Goal: Information Seeking & Learning: Check status

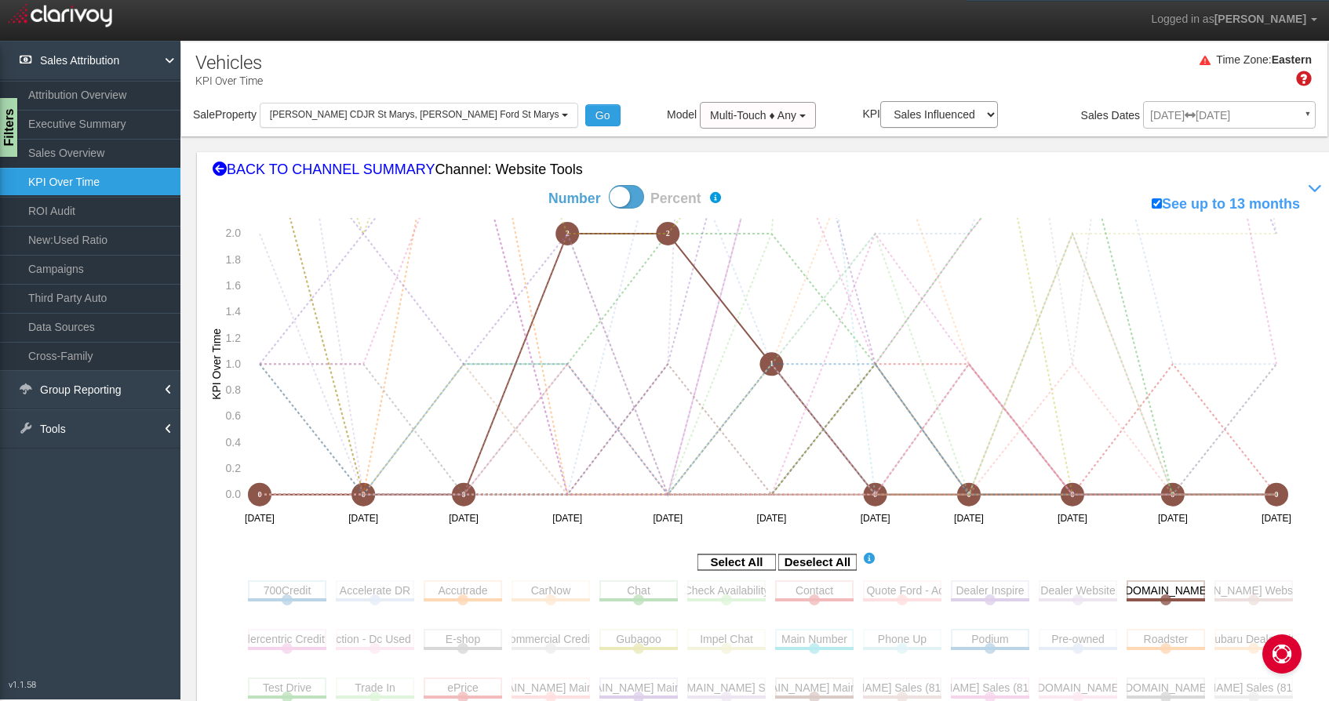
select select "object:774"
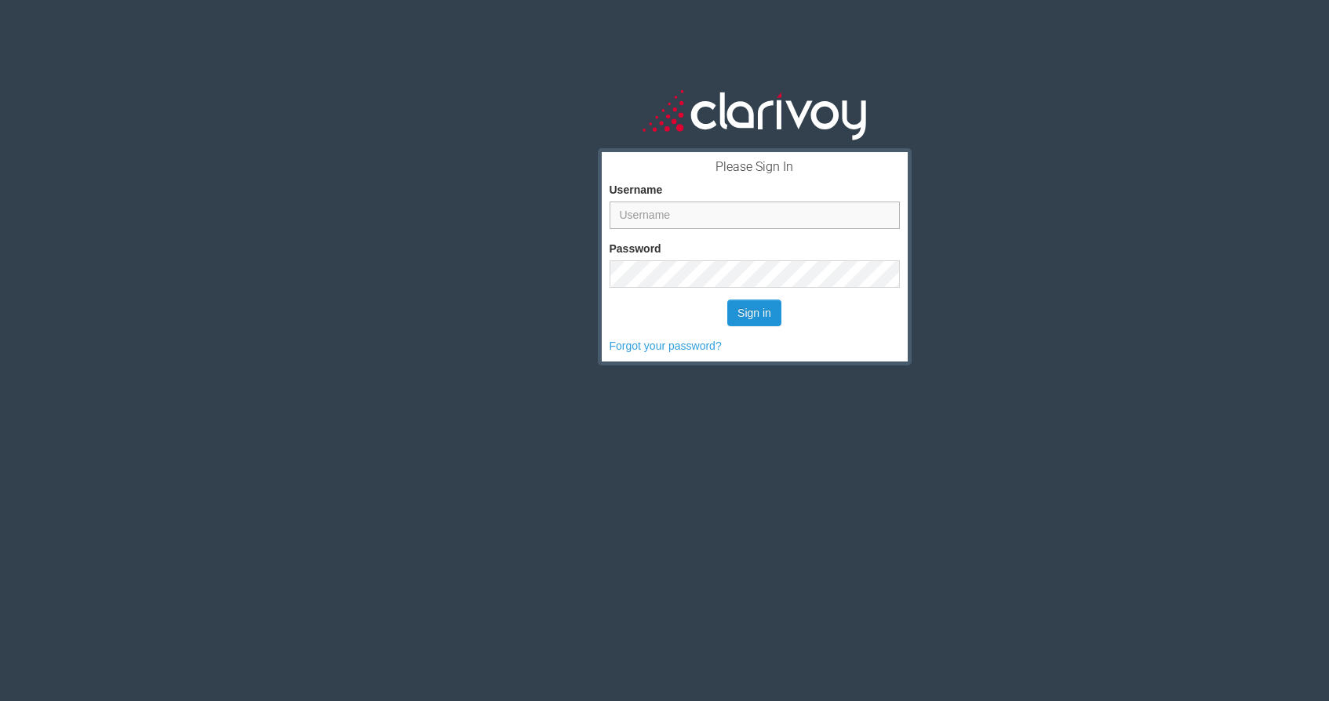
type input "cocchipinti@spitzer.com"
click at [766, 316] on button "Sign in" at bounding box center [754, 313] width 54 height 27
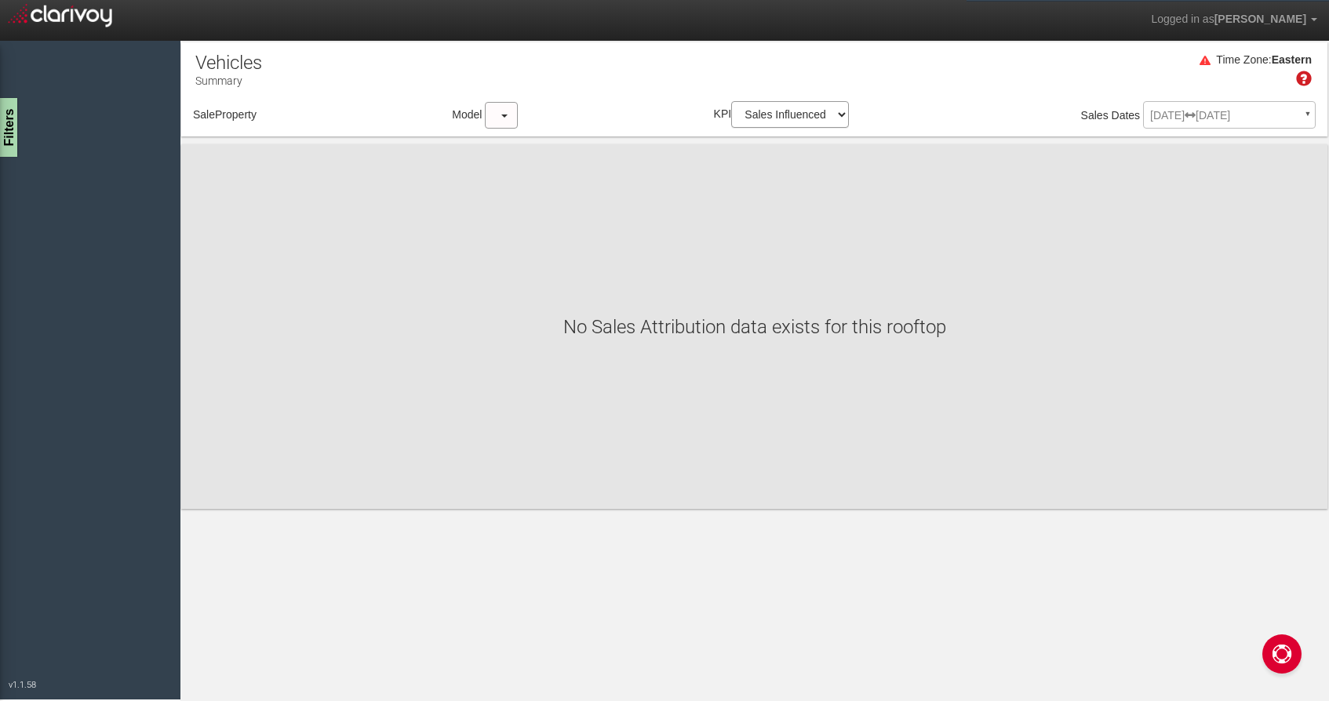
select select "object:43"
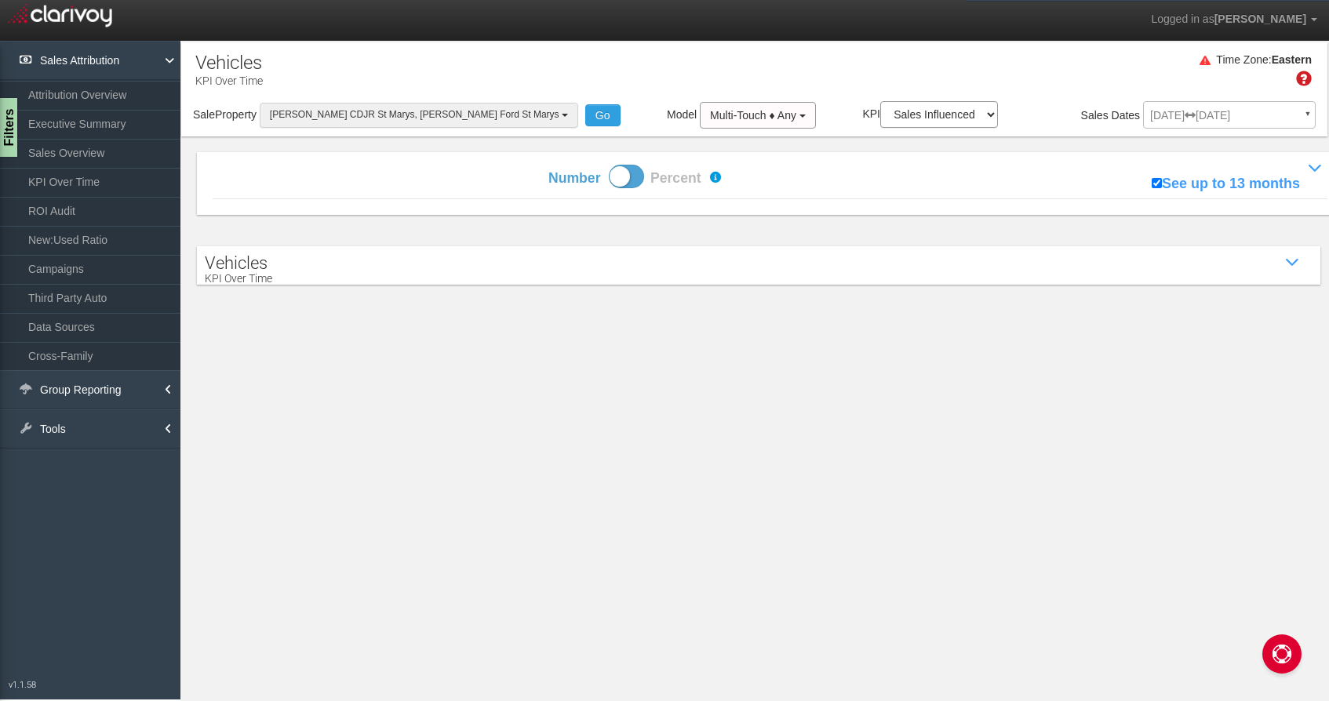
click at [304, 120] on span "[PERSON_NAME] CDJR St Marys, [PERSON_NAME] Ford St Marys" at bounding box center [414, 114] width 289 height 11
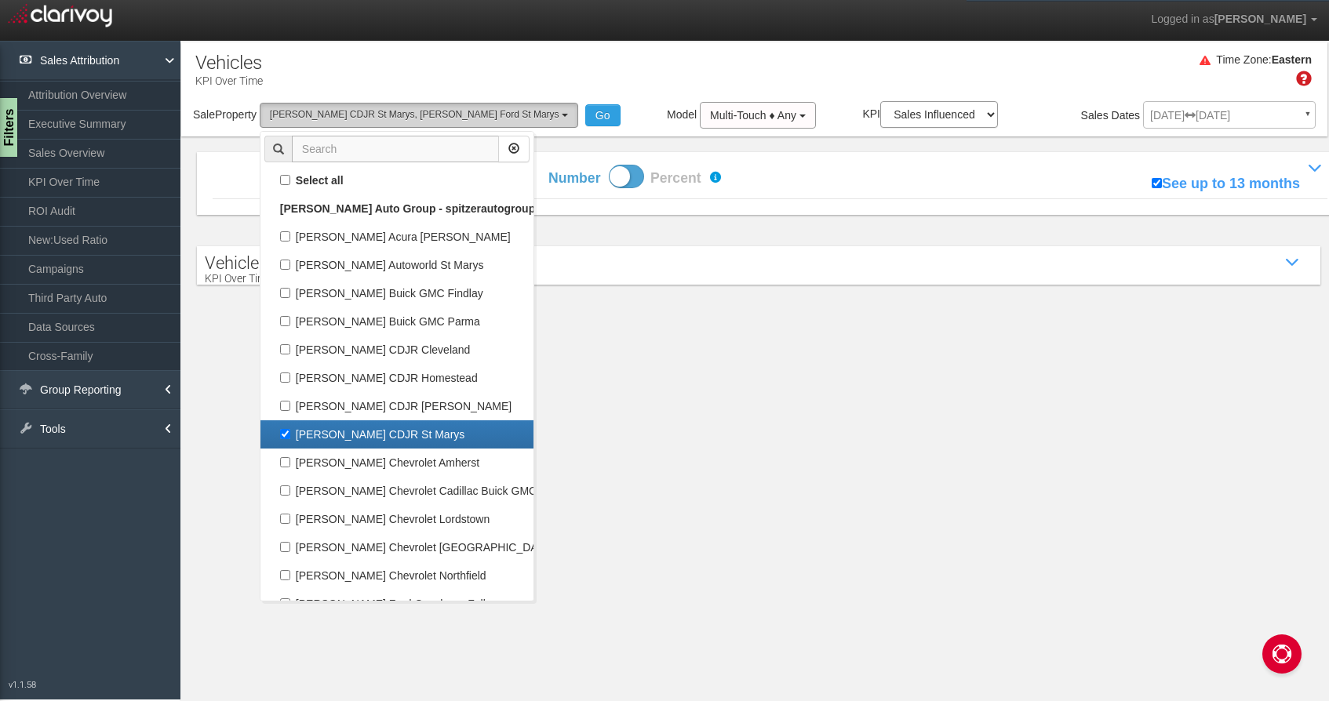
scroll to position [28, 0]
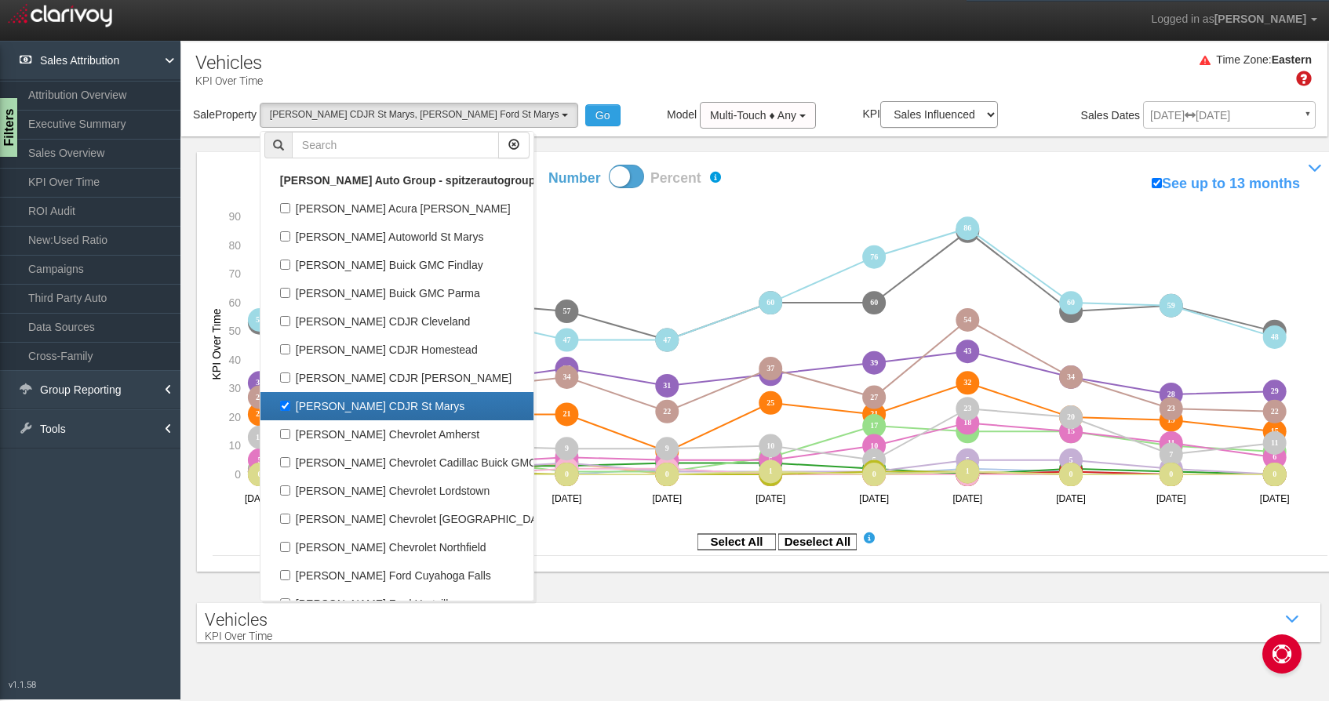
click at [286, 401] on label "[PERSON_NAME] CDJR St Marys" at bounding box center [396, 406] width 265 height 20
click at [286, 401] on input "[PERSON_NAME] CDJR St Marys" at bounding box center [285, 406] width 10 height 10
checkbox input "false"
select select "object:52"
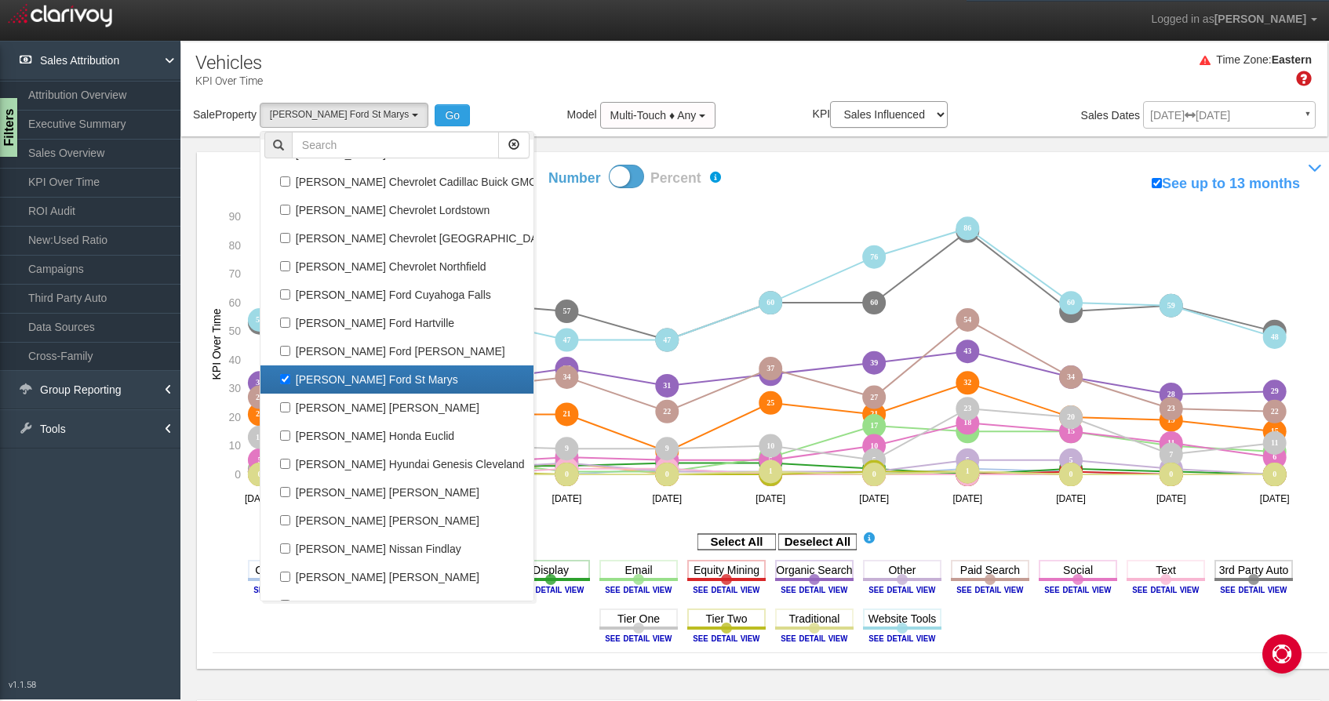
scroll to position [356, 0]
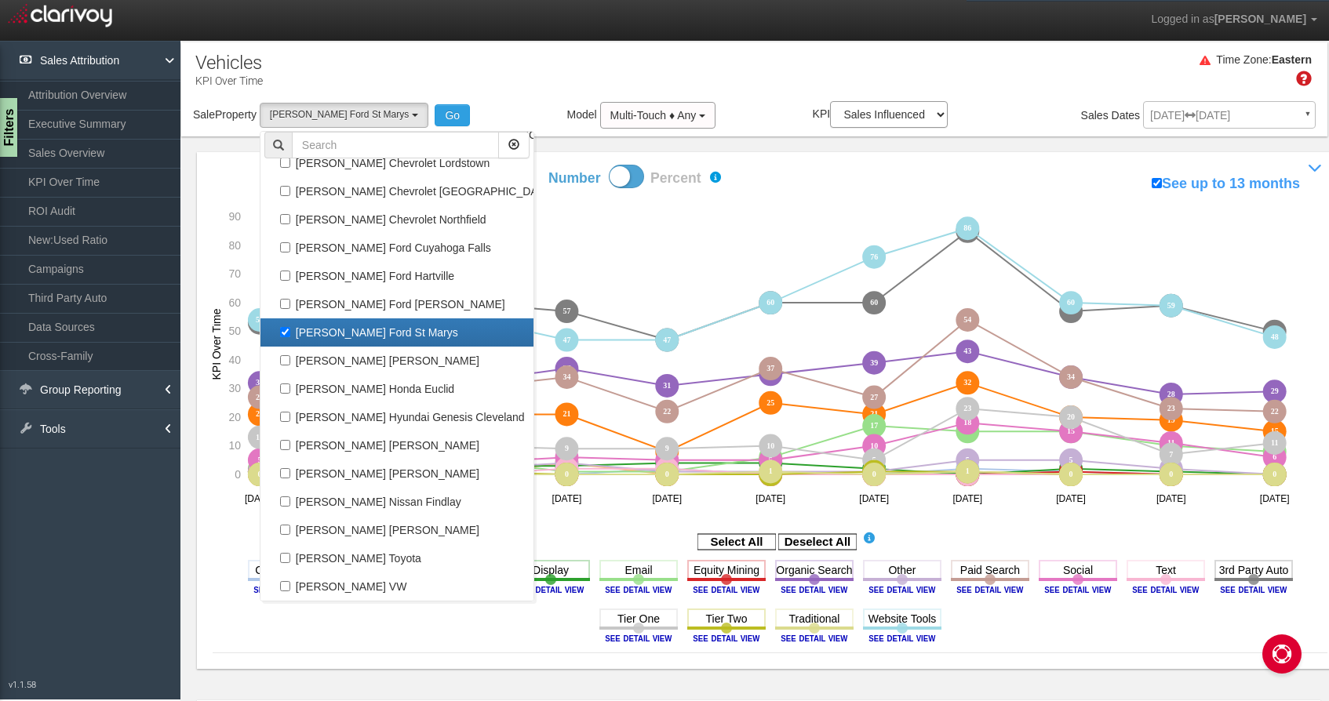
click at [289, 333] on label "[PERSON_NAME] Ford St Marys" at bounding box center [396, 332] width 265 height 20
click at [289, 333] on input "[PERSON_NAME] Ford St Marys" at bounding box center [285, 332] width 10 height 10
checkbox input "false"
select select
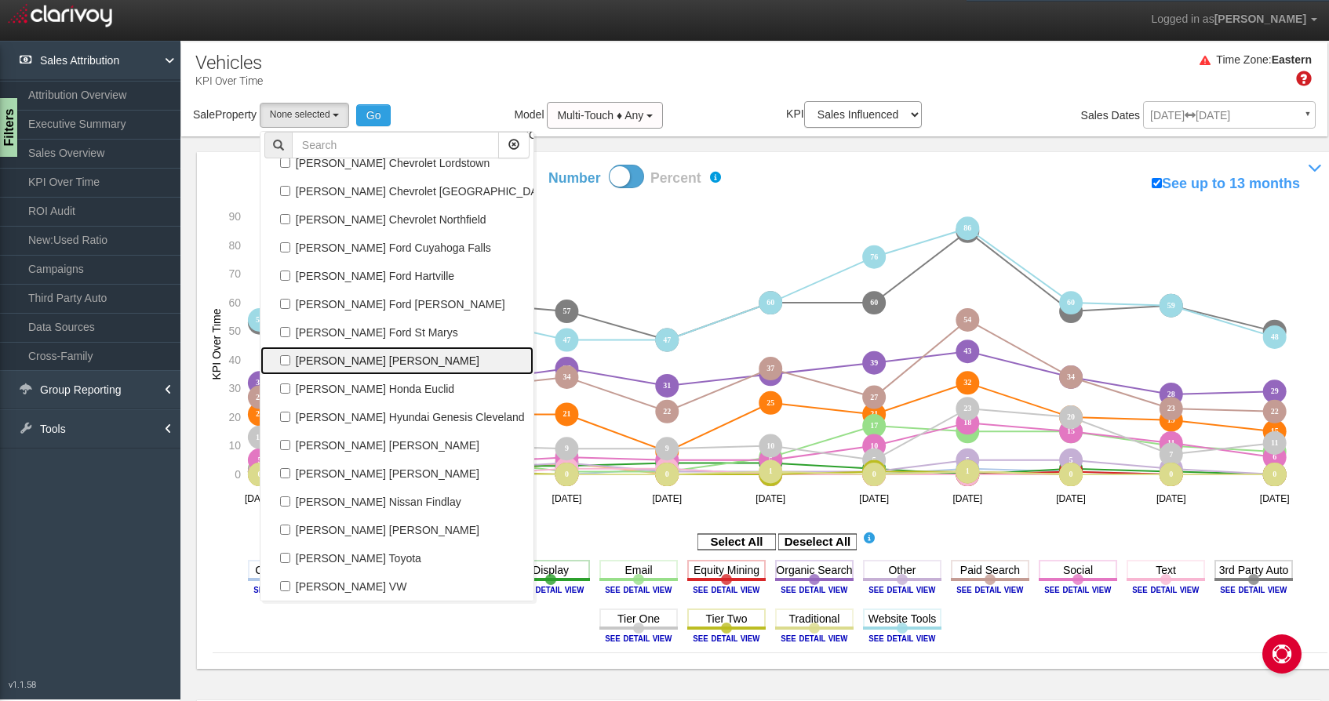
click at [289, 355] on label "[PERSON_NAME] [PERSON_NAME]" at bounding box center [396, 361] width 265 height 20
click at [289, 355] on input "[PERSON_NAME] [PERSON_NAME]" at bounding box center [285, 360] width 10 height 10
checkbox input "true"
select select "object:53"
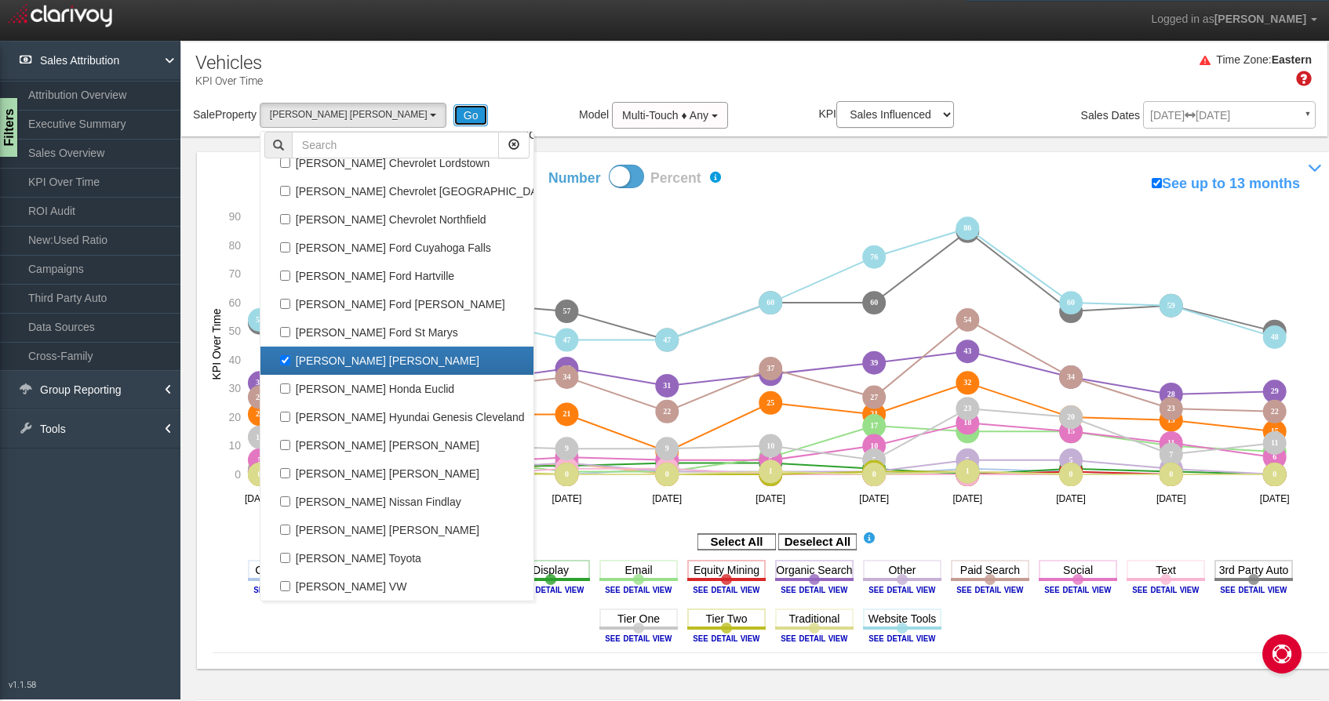
click at [453, 111] on button "Go" at bounding box center [470, 115] width 35 height 22
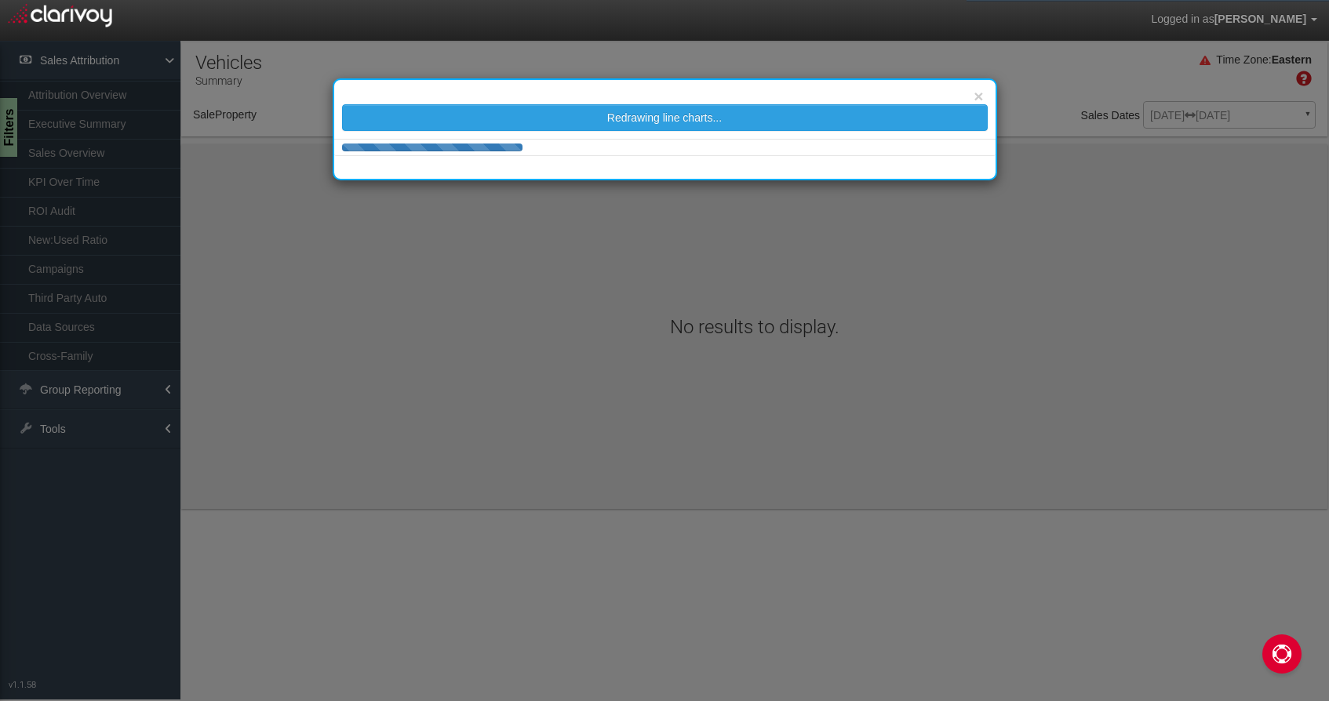
select select "object:340"
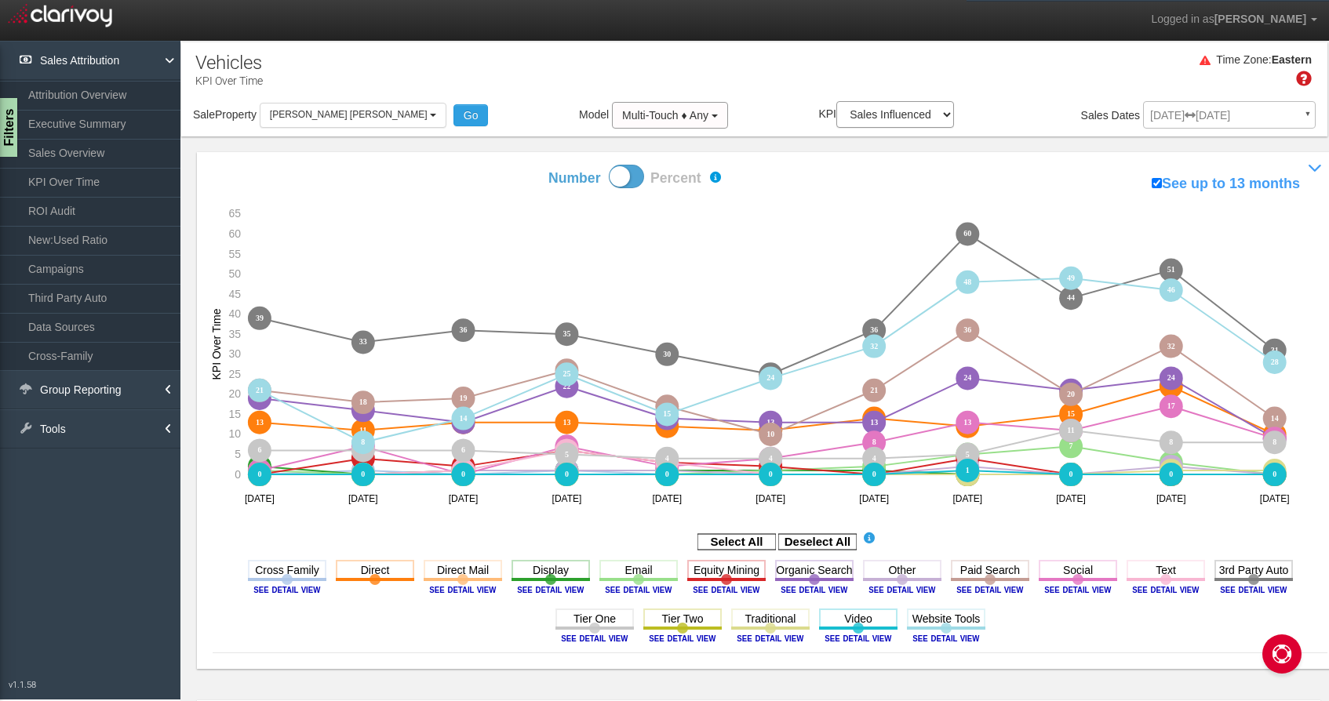
click at [1172, 125] on div "Jun 01, 2024 Jun 30, 2025 ▼ Comparing to: mm/dd/yyyy - mm/dd/yyyy Date Range: C…" at bounding box center [1229, 117] width 173 height 27
click at [1300, 123] on div "Jun 01, 2024 Jun 30, 2025 ▼ Comparing to: mm/dd/yyyy - mm/dd/yyyy Date Range: C…" at bounding box center [1229, 117] width 173 height 27
click at [102, 146] on link "Sales Overview" at bounding box center [90, 153] width 180 height 28
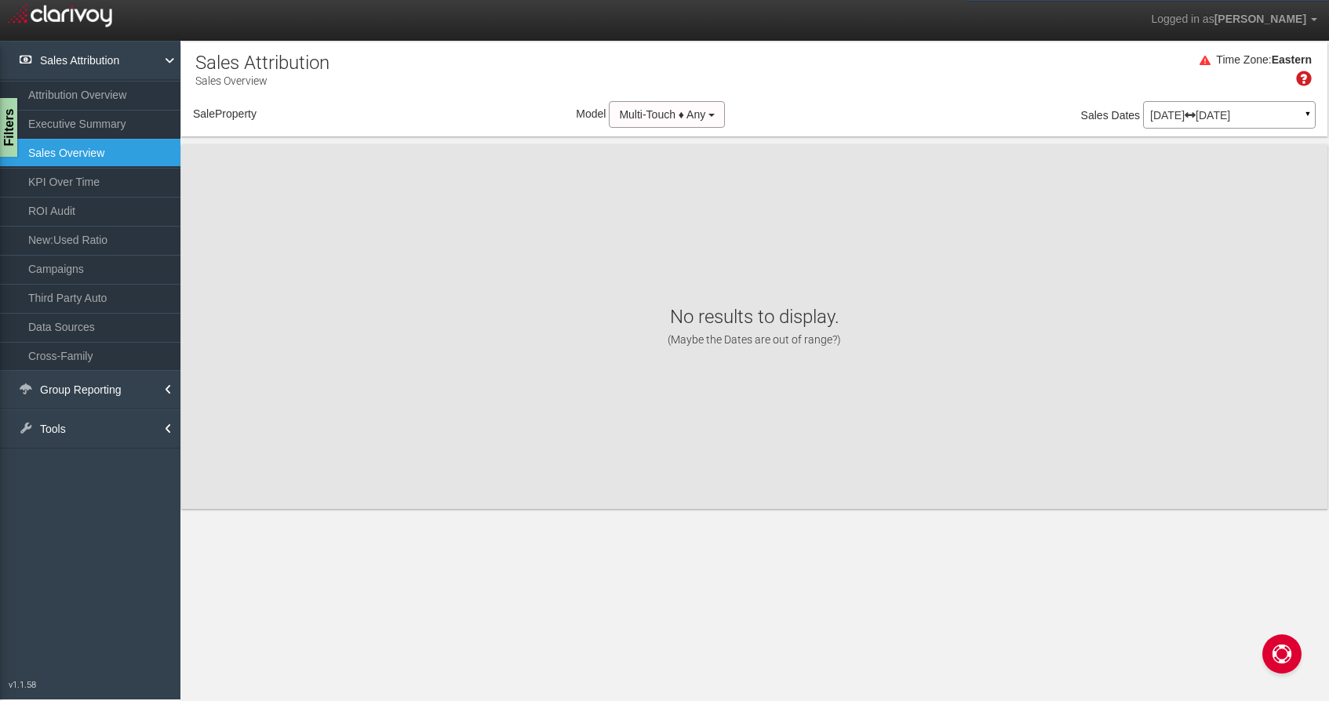
select select "object:555"
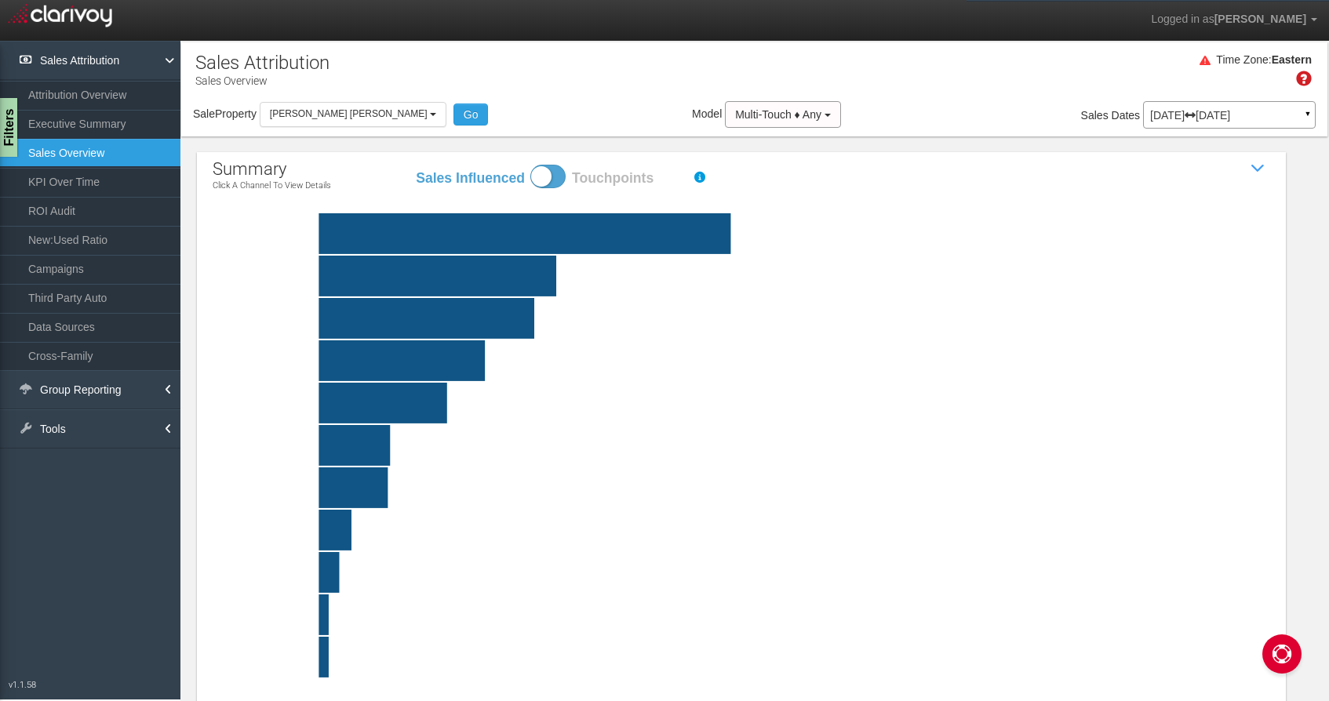
click at [447, 440] on rect at bounding box center [778, 445] width 1057 height 41
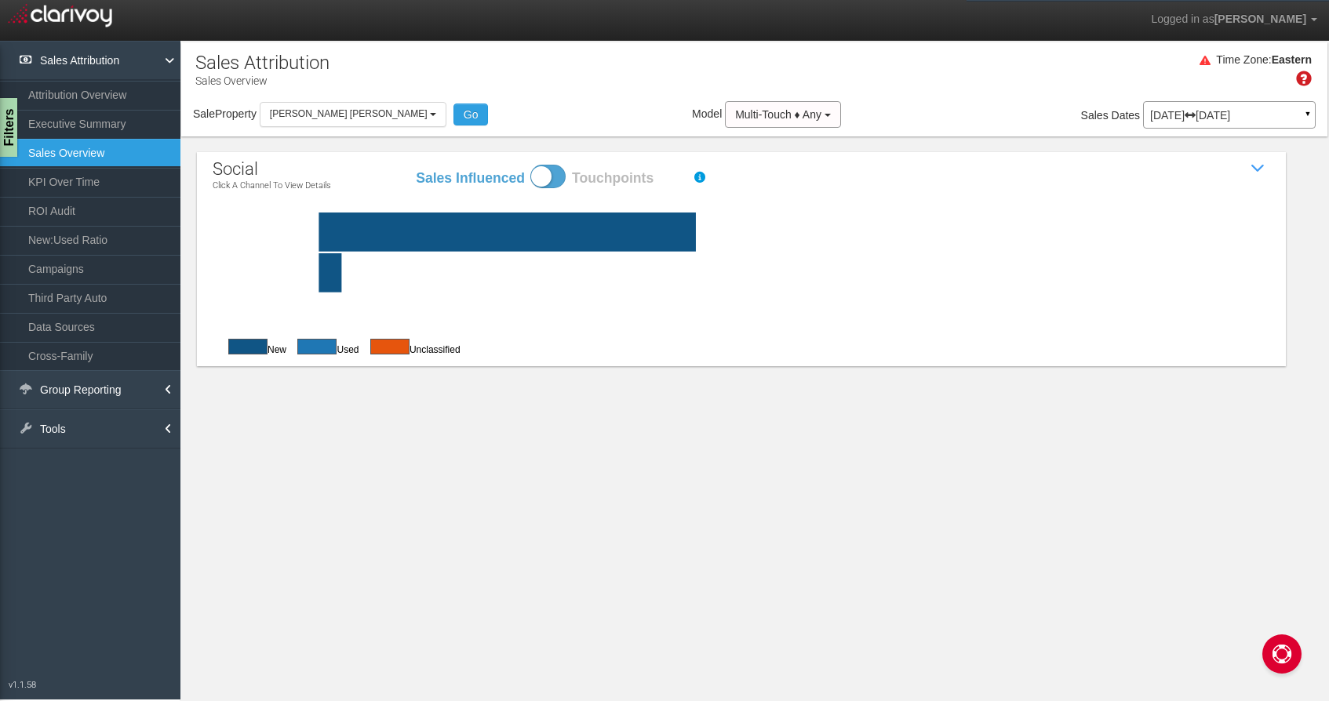
click at [1196, 122] on div "Jun 01, 2024 Jun 30, 2025 ▼" at bounding box center [1229, 114] width 173 height 27
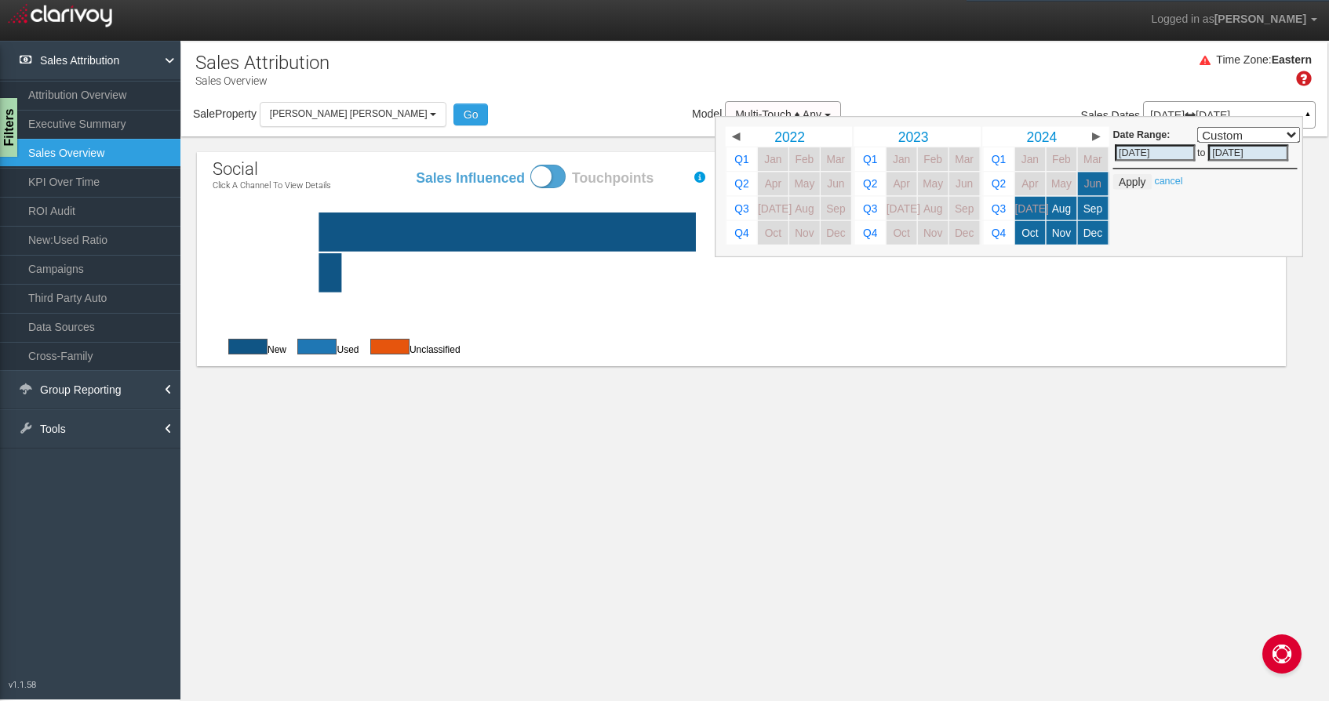
click at [1257, 137] on select "Custom Yesterday This Week Last Week This Month Last Month This Quarter Last Qu…" at bounding box center [1248, 135] width 103 height 16
select select "07/01/2025,07/31/2025"
type input "07/01/2025"
type input "07/31/2025"
click at [1132, 187] on button "Apply" at bounding box center [1132, 182] width 38 height 16
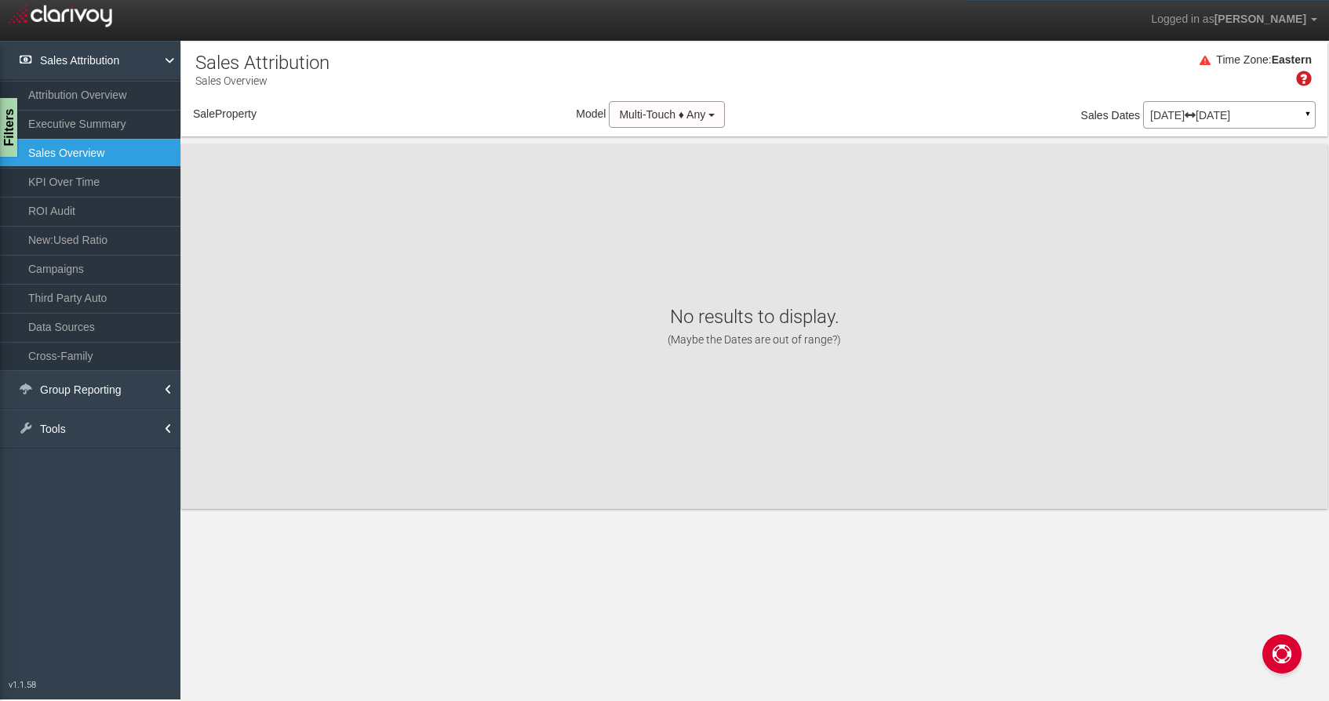
select select "object:618"
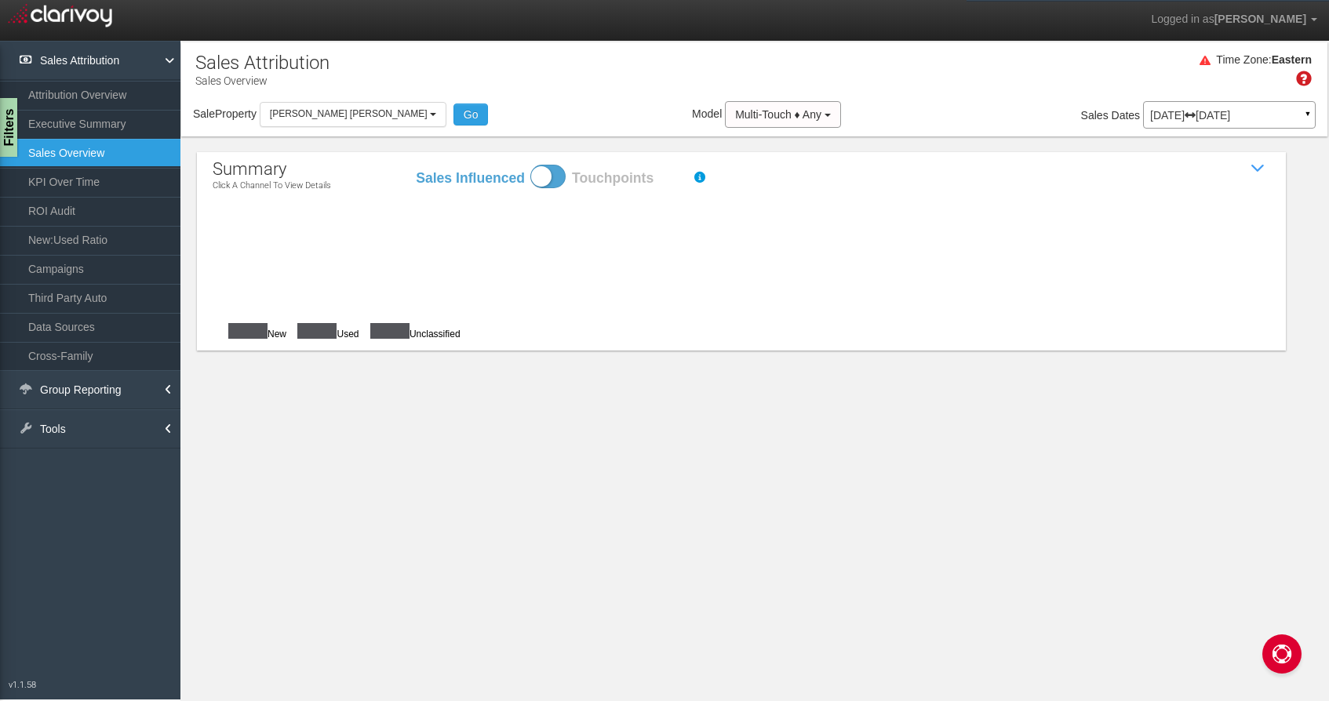
click at [1274, 110] on p "Jul 01, 2025 Jul 31, 2025" at bounding box center [1229, 115] width 158 height 11
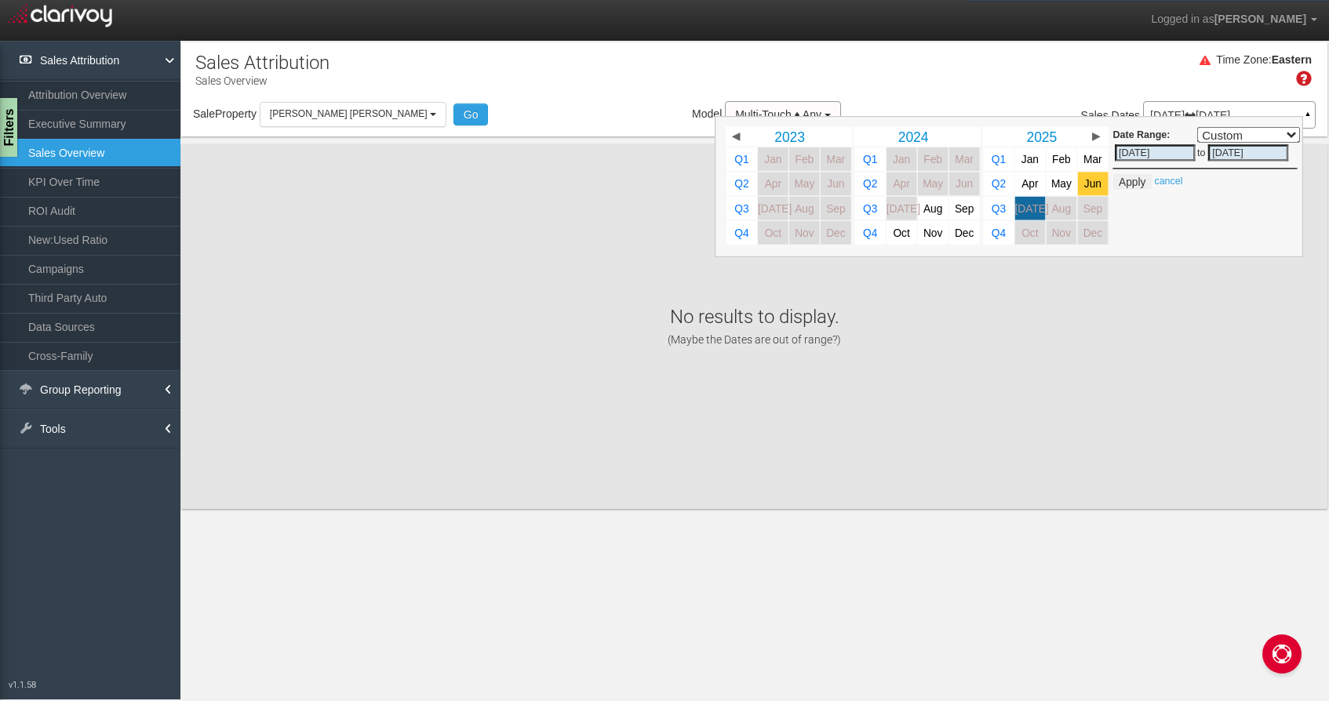
click at [1089, 181] on span "Jun" at bounding box center [1092, 184] width 17 height 12
select select ","
type input "06/01/2025"
type input "[DATE]"
click at [1144, 180] on button "Apply" at bounding box center [1132, 182] width 38 height 16
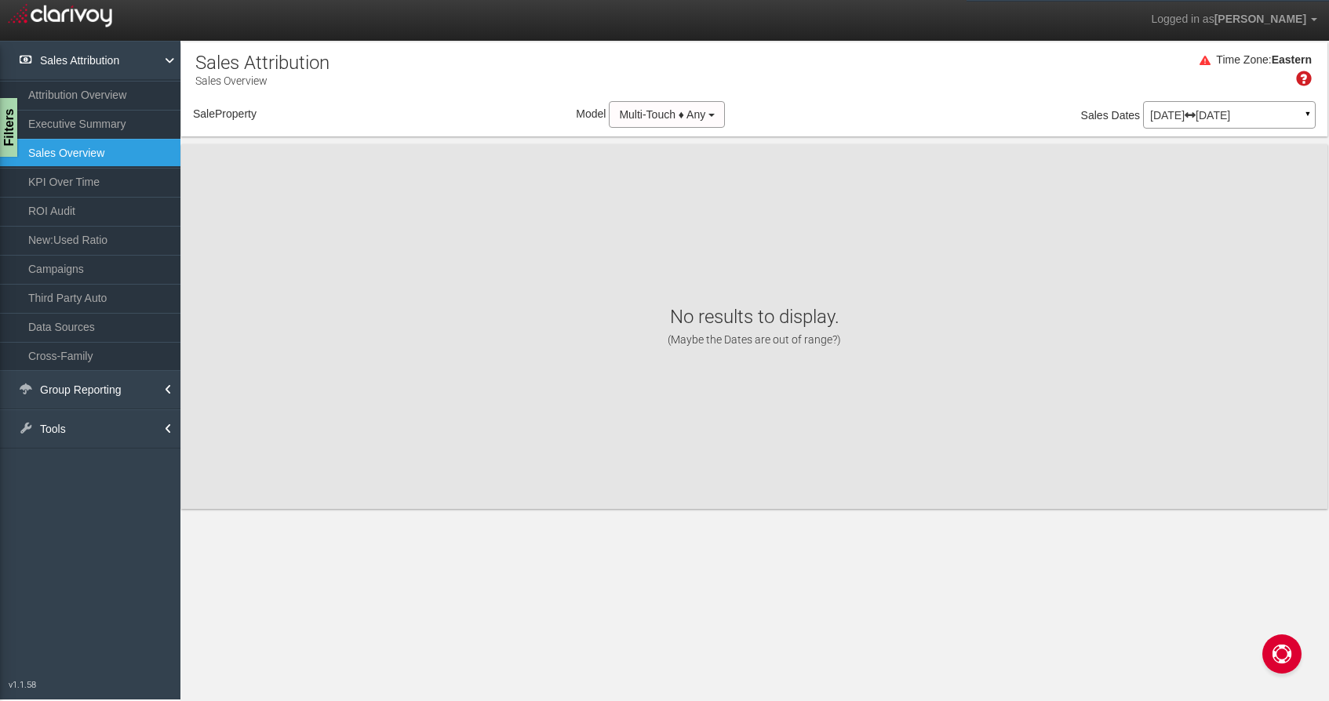
select select "object:681"
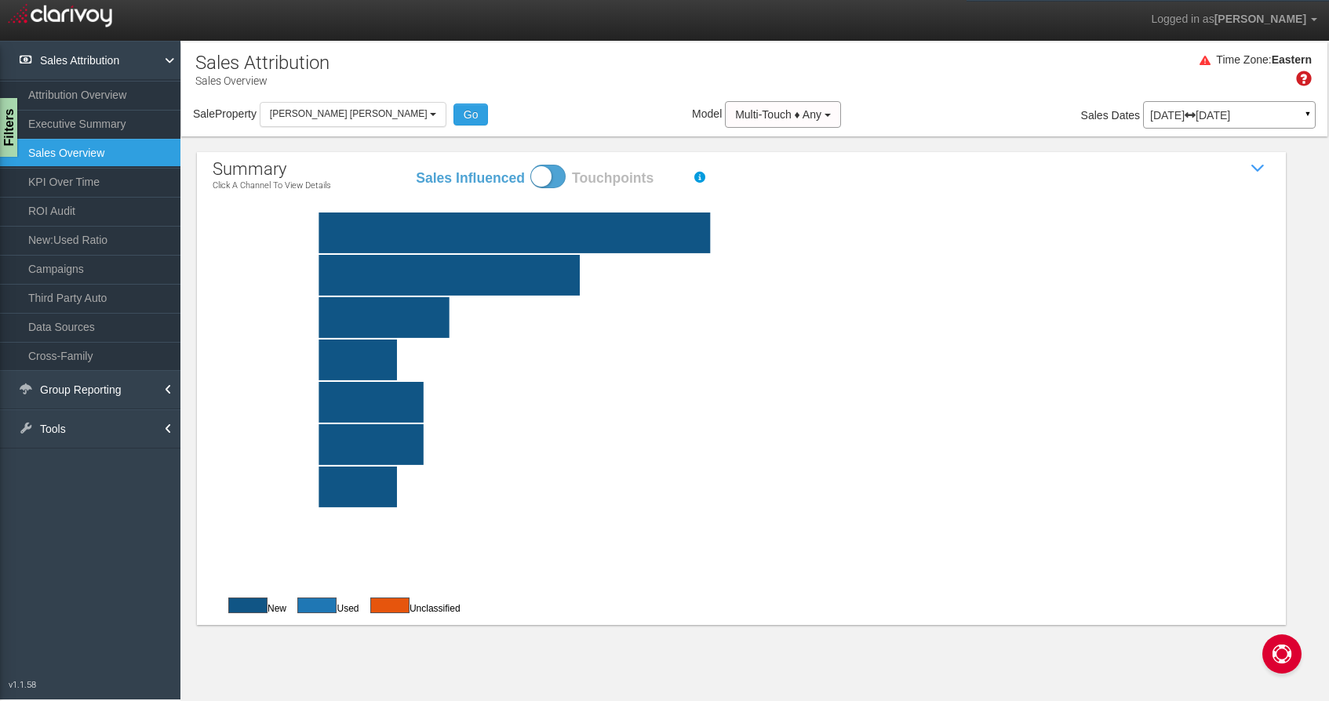
click at [538, 433] on rect at bounding box center [778, 444] width 1057 height 41
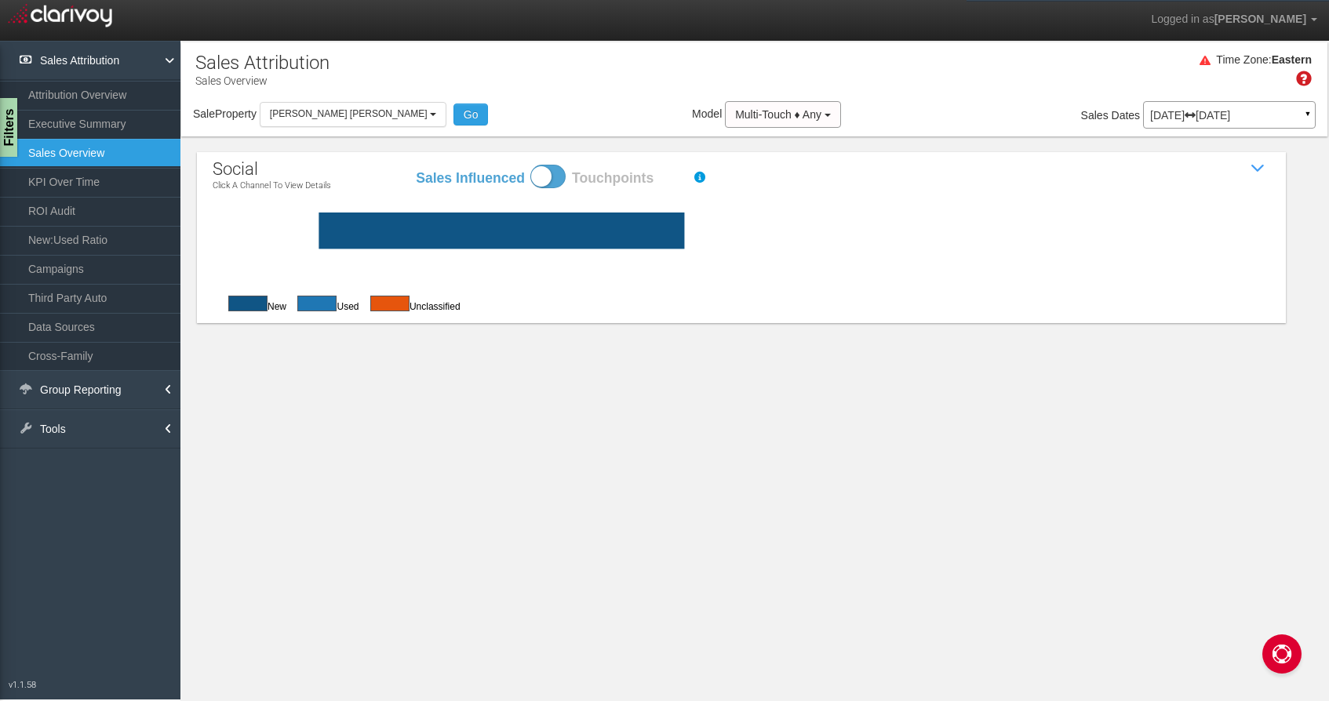
click at [566, 235] on rect at bounding box center [778, 231] width 1057 height 36
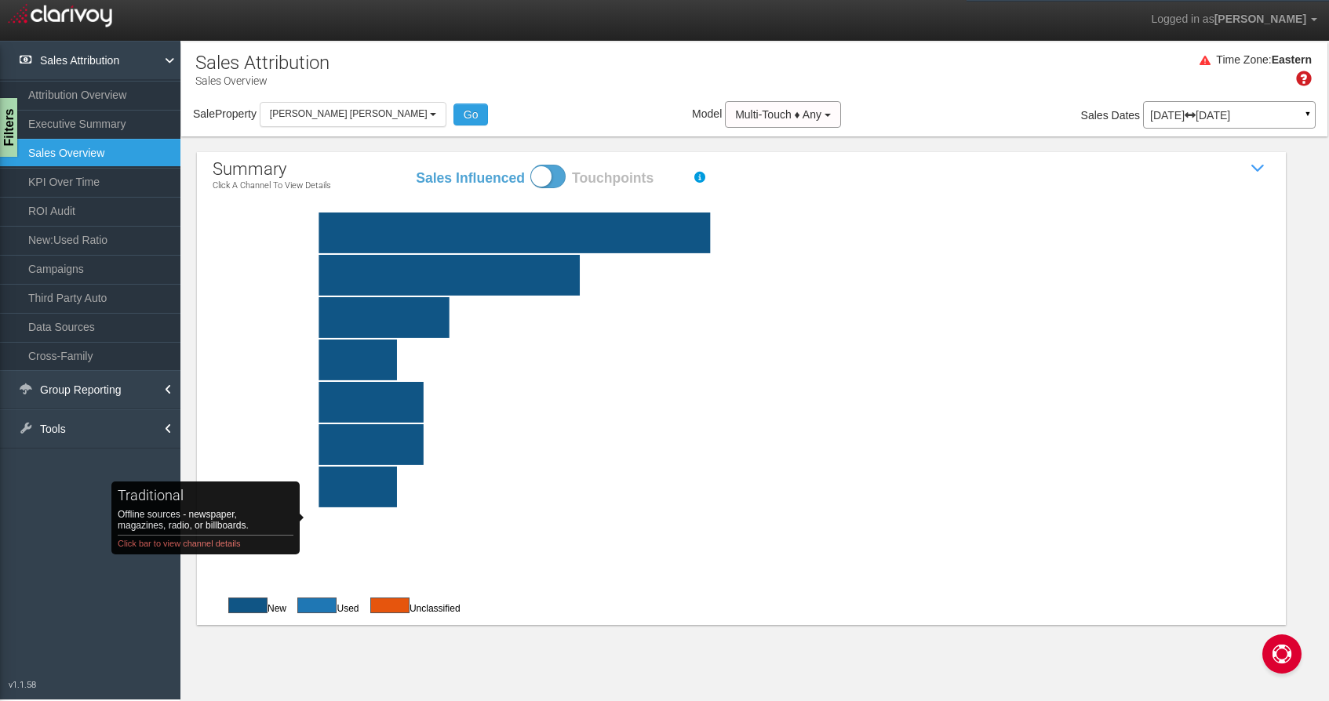
click rect "traditional Offline sources - newspaper, magazines, radio, or billboards. Click…"
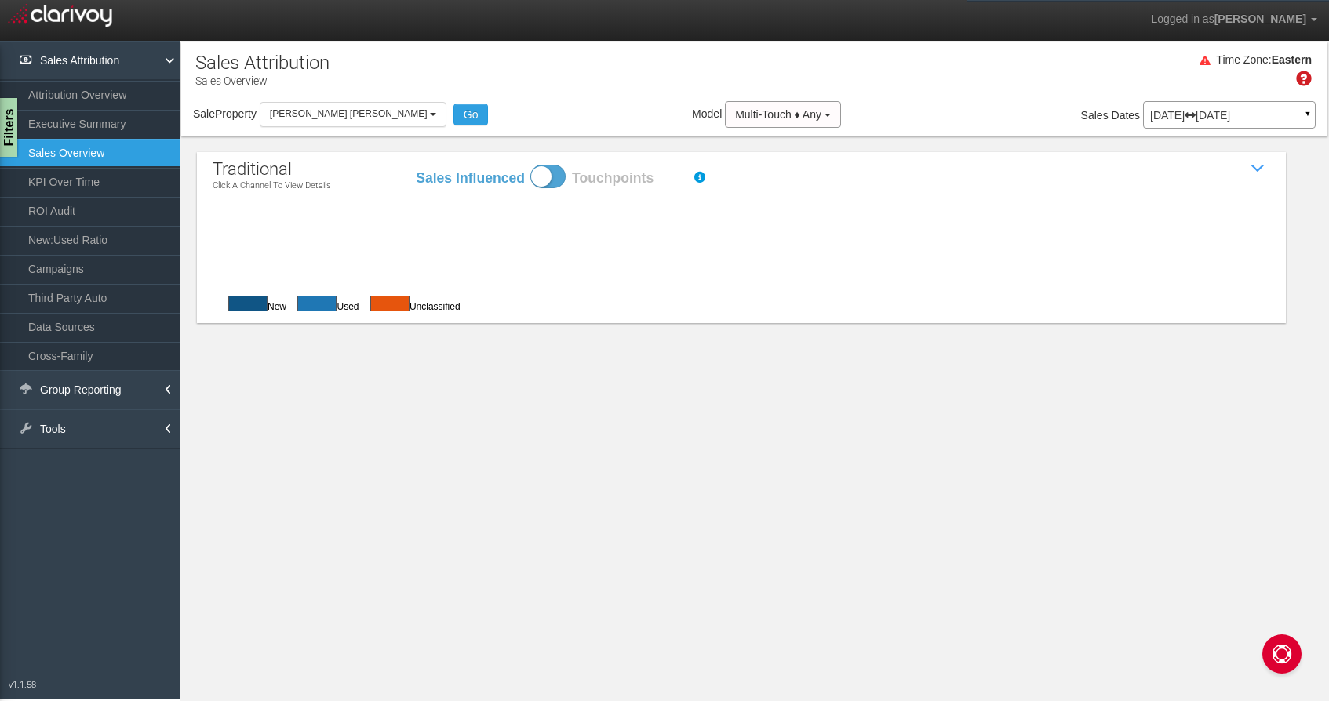
click at [569, 231] on rect at bounding box center [778, 231] width 1057 height 36
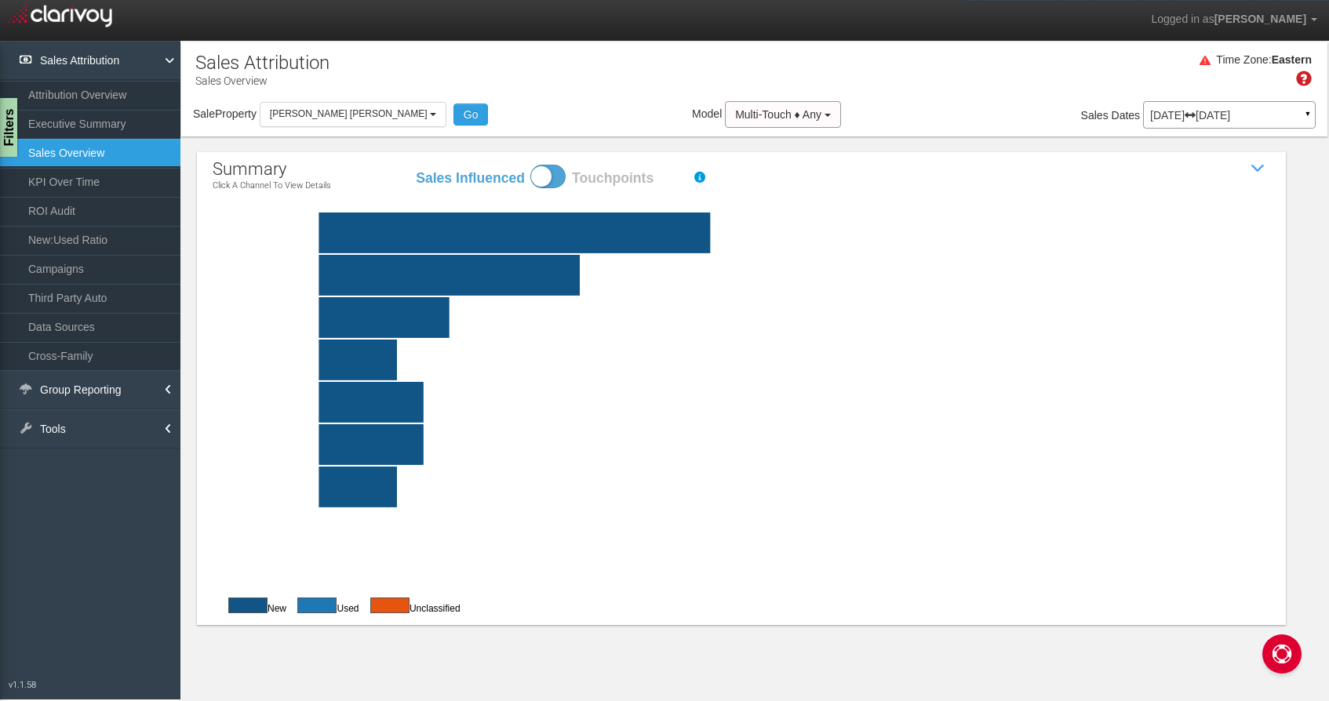
click at [607, 224] on rect at bounding box center [778, 233] width 1057 height 41
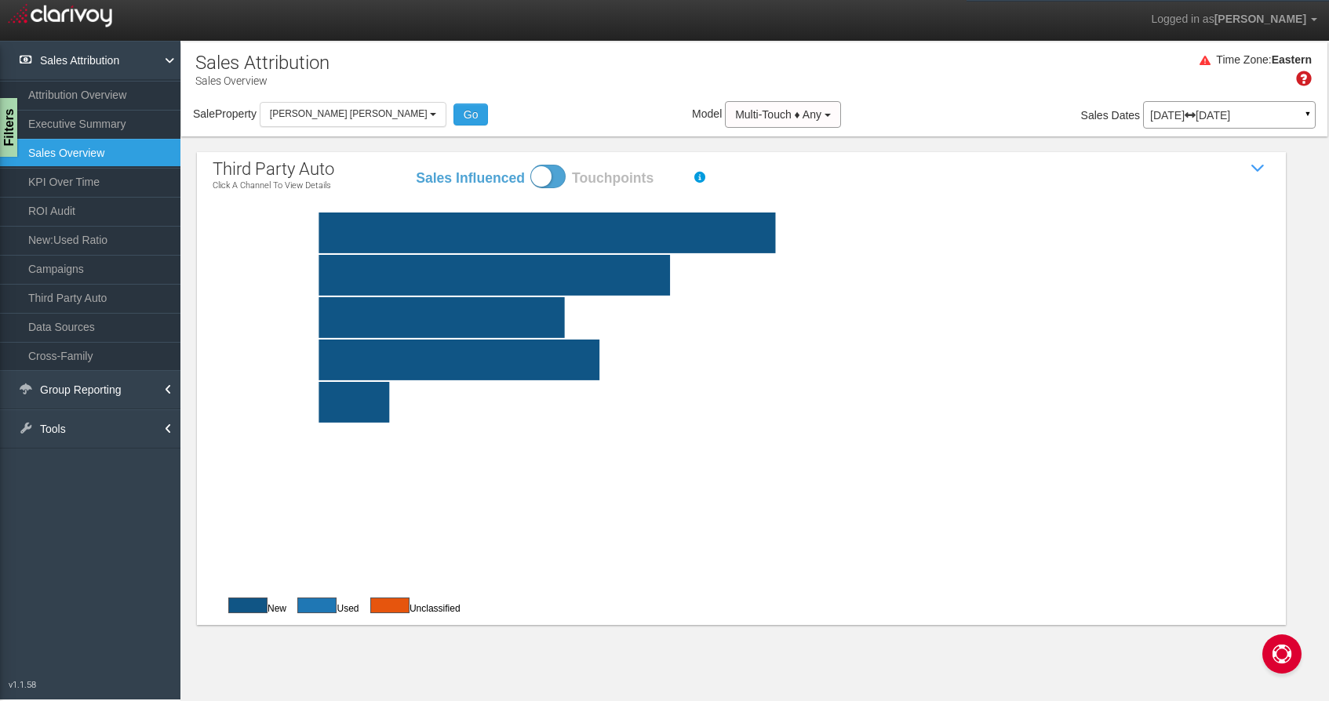
click at [550, 263] on rect at bounding box center [778, 275] width 1057 height 41
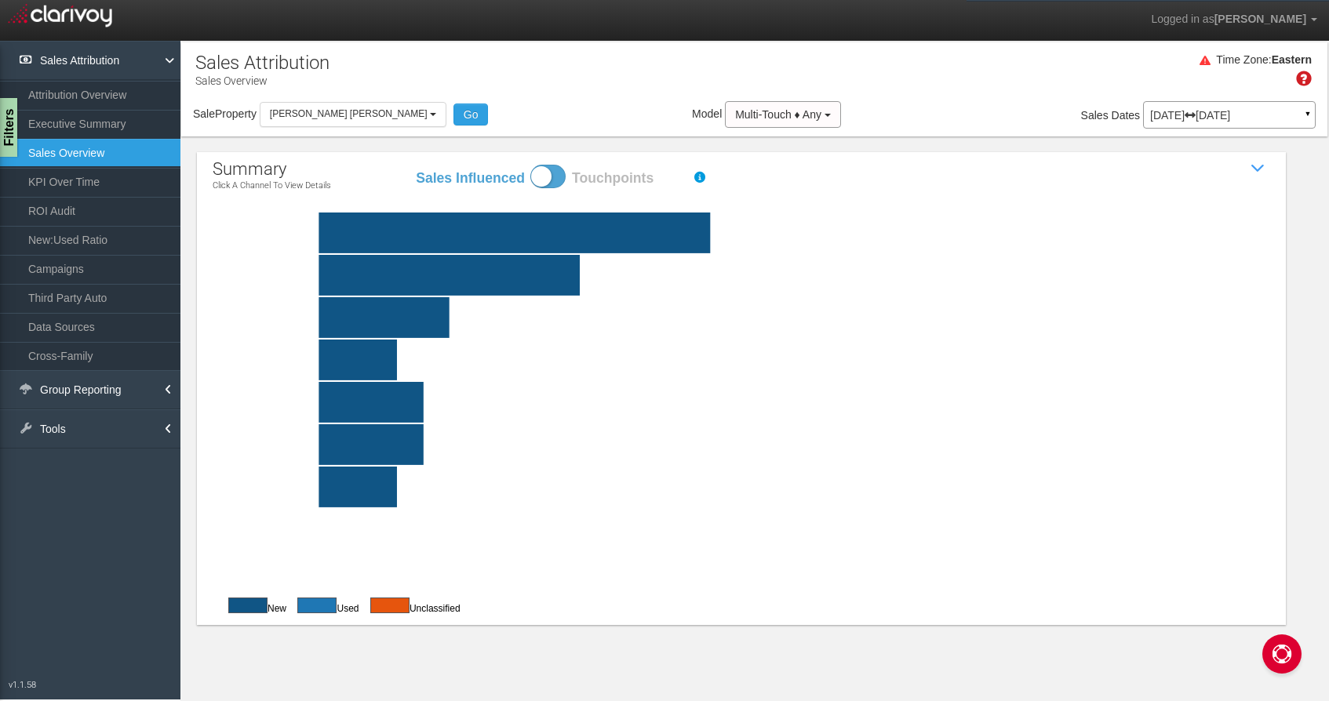
click at [438, 439] on rect at bounding box center [778, 444] width 1057 height 41
